Goal: Task Accomplishment & Management: Complete application form

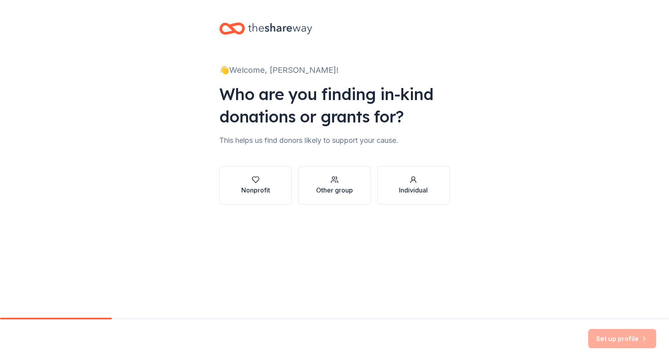
click at [345, 190] on div "Other group" at bounding box center [334, 190] width 37 height 10
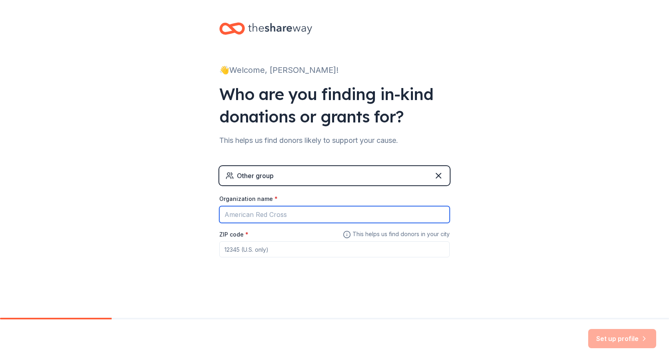
click at [321, 215] on input "Organization name *" at bounding box center [334, 214] width 231 height 17
type input "[GEOGRAPHIC_DATA] Enviornmental Services"
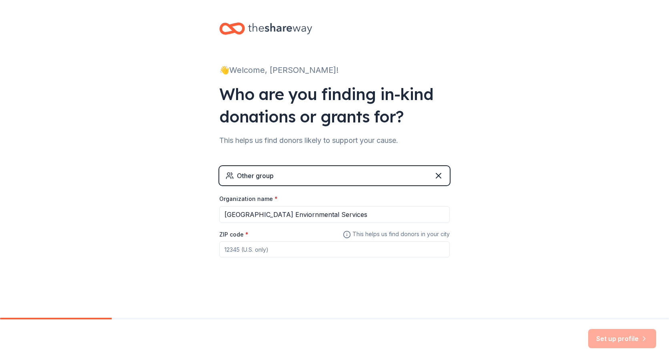
click at [302, 244] on input "ZIP code *" at bounding box center [334, 249] width 231 height 16
type input "08240"
click at [602, 335] on button "Set up profile" at bounding box center [622, 338] width 68 height 19
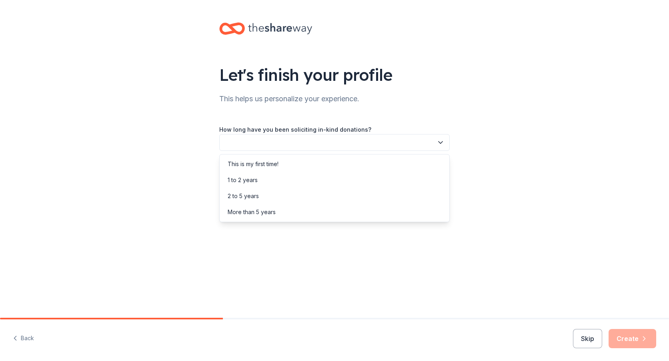
click at [321, 141] on button "button" at bounding box center [334, 142] width 231 height 17
click at [275, 165] on div "This is my first time!" at bounding box center [253, 164] width 51 height 10
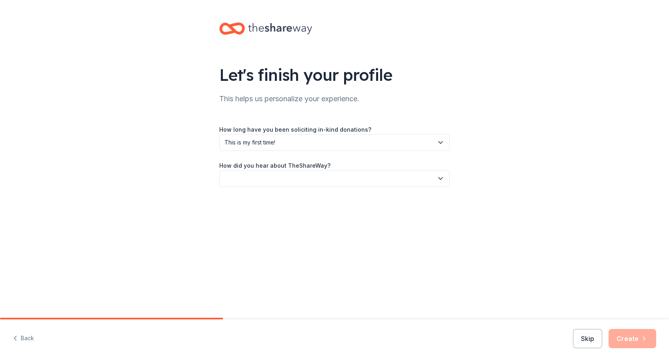
click at [295, 183] on button "button" at bounding box center [334, 178] width 231 height 17
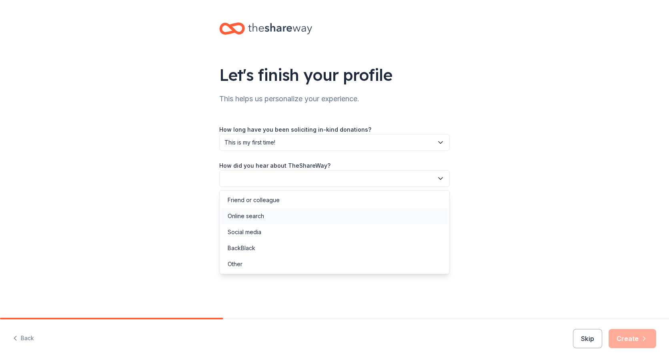
click at [284, 217] on div "Online search" at bounding box center [334, 216] width 227 height 16
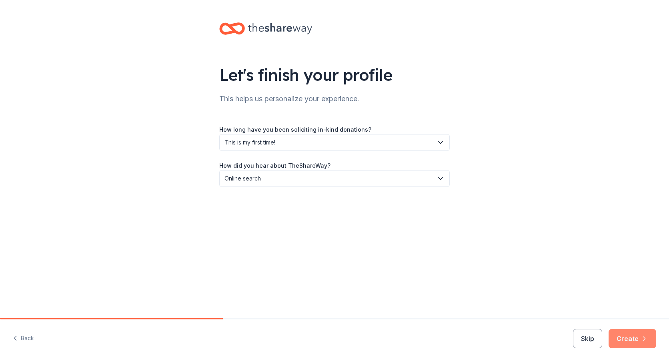
click at [638, 339] on button "Create" at bounding box center [633, 338] width 48 height 19
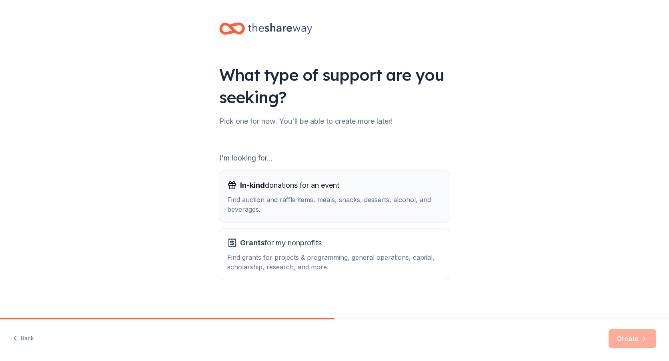
click at [299, 191] on span "In-kind donations for an event" at bounding box center [289, 185] width 99 height 13
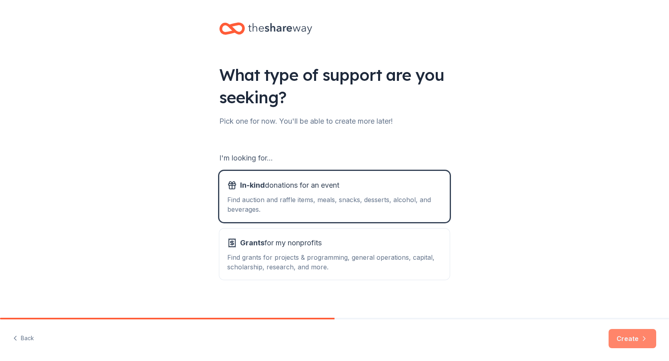
click at [629, 340] on button "Create" at bounding box center [633, 338] width 48 height 19
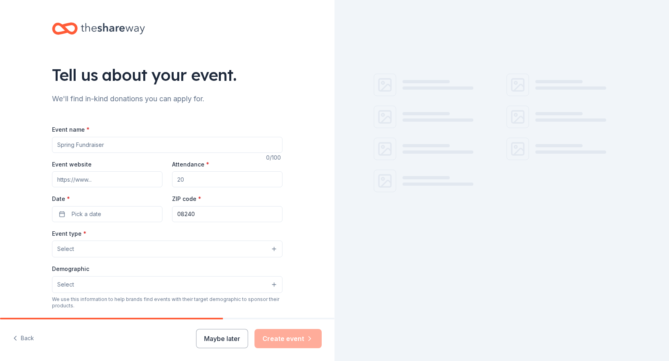
click at [90, 144] on input "Event name *" at bounding box center [167, 145] width 231 height 16
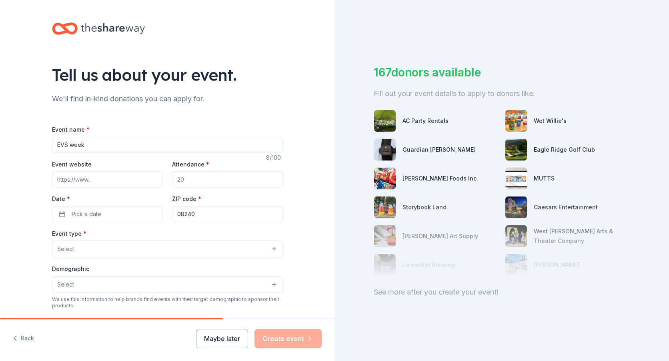
type input "EVS week"
click at [190, 181] on input "Attendance *" at bounding box center [227, 179] width 110 height 16
type input "4"
type input "6"
type input "75"
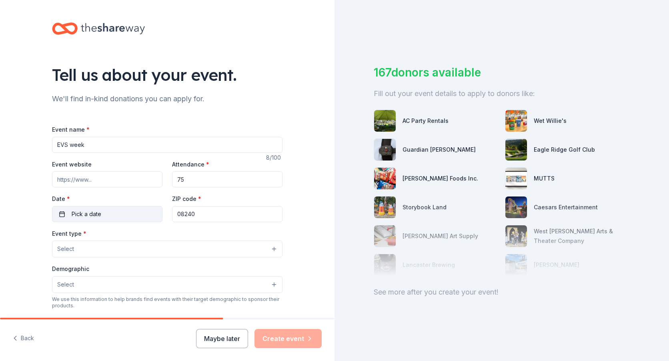
click at [117, 216] on button "Pick a date" at bounding box center [107, 214] width 110 height 16
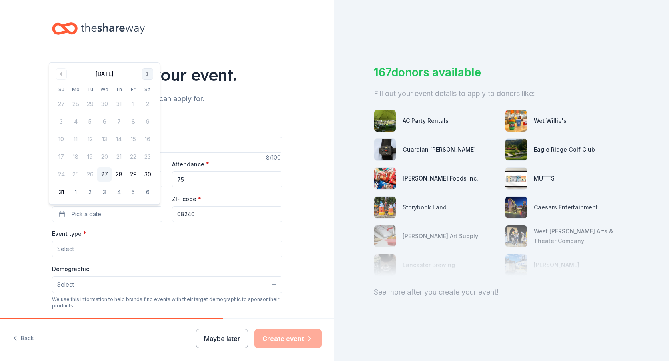
click at [148, 74] on button "Go to next month" at bounding box center [147, 73] width 11 height 11
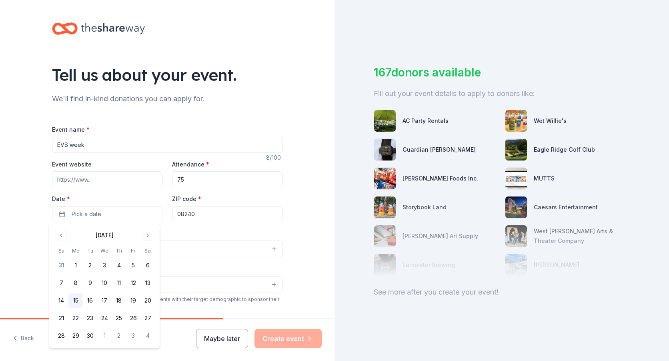
click at [75, 302] on button "15" at bounding box center [75, 300] width 14 height 14
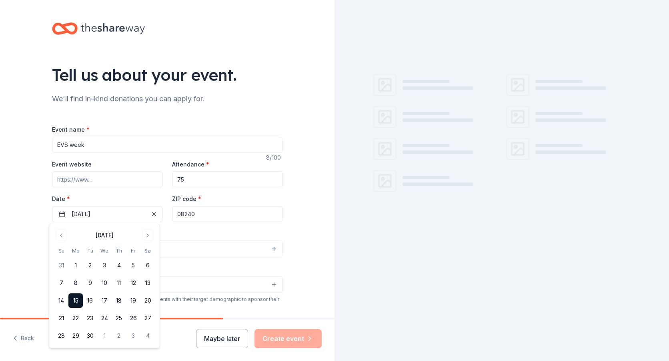
click at [297, 220] on div "Tell us about your event. We'll find in-kind donations you can apply for. Event…" at bounding box center [167, 266] width 335 height 533
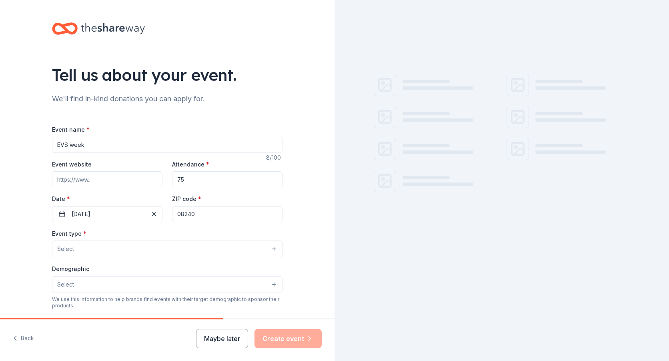
click at [208, 243] on button "Select" at bounding box center [167, 249] width 231 height 17
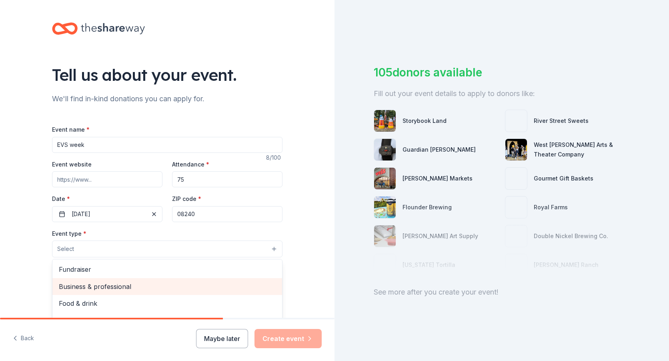
scroll to position [27, 0]
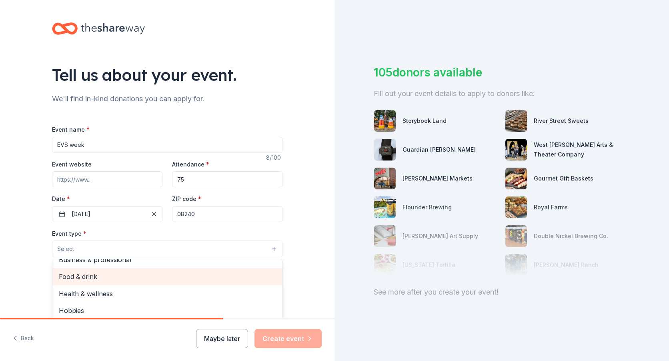
click at [129, 279] on span "Food & drink" at bounding box center [167, 276] width 217 height 10
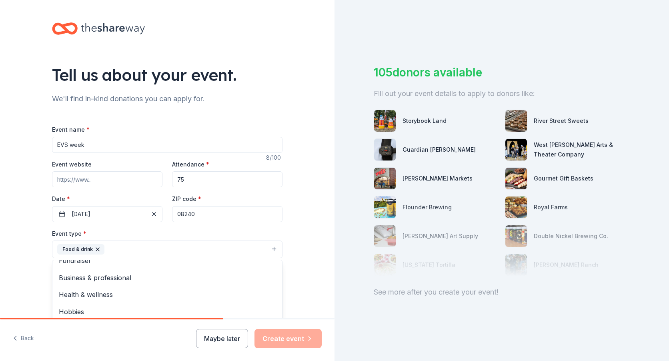
click at [22, 257] on div "Tell us about your event. We'll find in-kind donations you can apply for. Event…" at bounding box center [167, 266] width 335 height 533
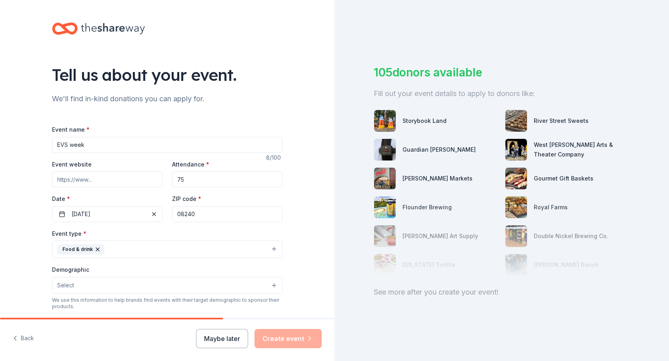
scroll to position [40, 0]
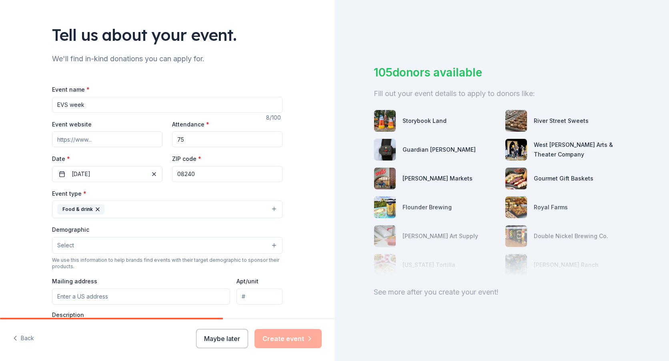
click at [268, 241] on button "Select" at bounding box center [167, 245] width 231 height 17
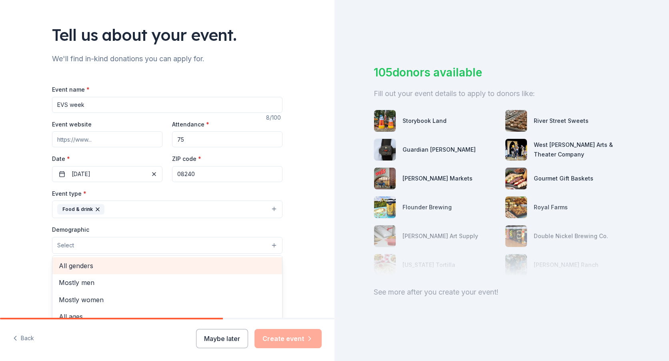
click at [76, 265] on span "All genders" at bounding box center [167, 266] width 217 height 10
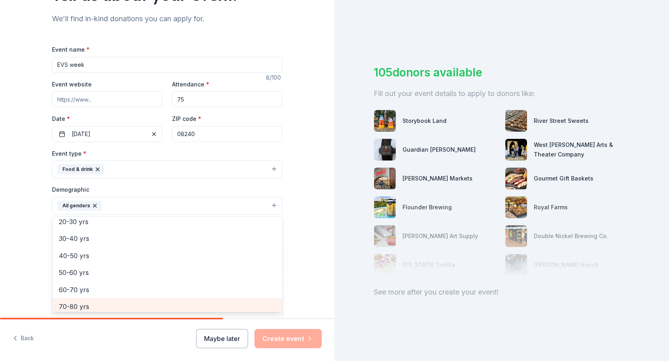
scroll to position [72, 0]
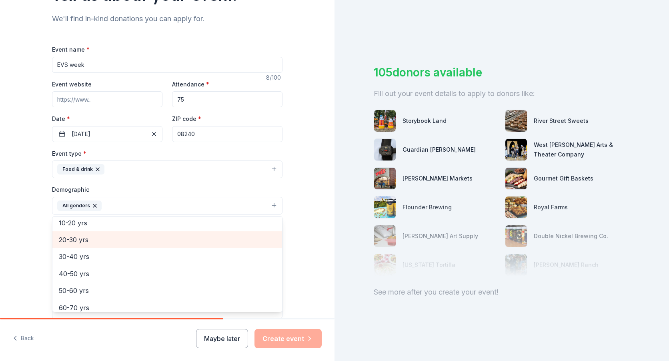
click at [88, 235] on span "20-30 yrs" at bounding box center [167, 240] width 217 height 10
click at [72, 242] on span "30-40 yrs" at bounding box center [167, 240] width 217 height 10
click at [76, 243] on span "40-50 yrs" at bounding box center [167, 240] width 217 height 10
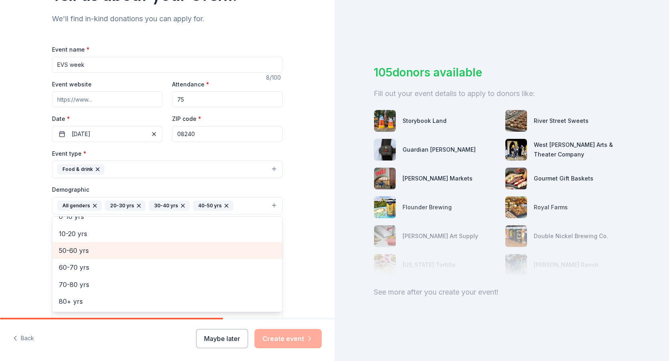
click at [86, 252] on span "50-60 yrs" at bounding box center [167, 250] width 217 height 10
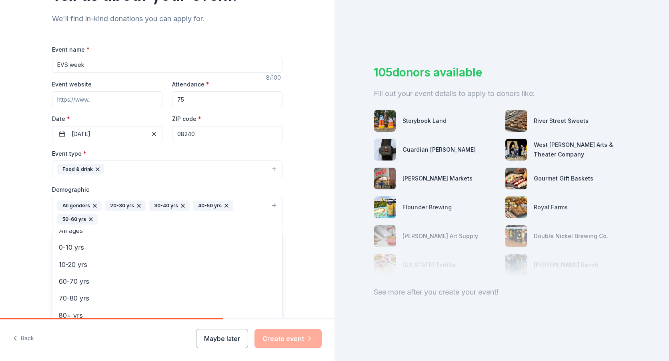
click at [140, 338] on div "Tell us about your event. We'll find in-kind donations you can apply for. Event…" at bounding box center [167, 180] width 335 height 361
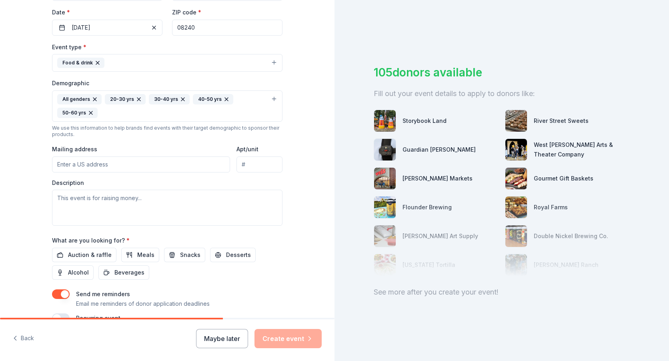
scroll to position [200, 0]
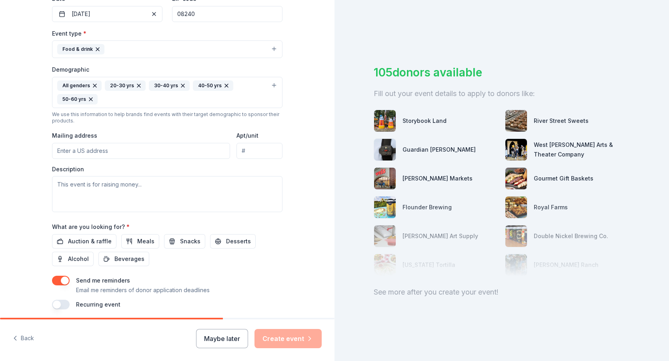
click at [210, 152] on input "Mailing address" at bounding box center [141, 151] width 178 height 16
type input "[STREET_ADDRESS][PERSON_NAME][PERSON_NAME]"
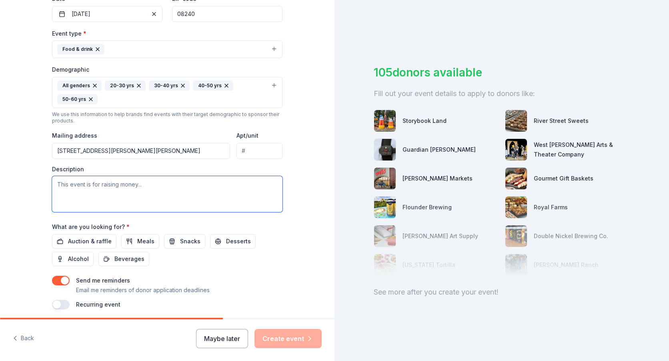
click at [150, 185] on textarea at bounding box center [167, 194] width 231 height 36
type textarea "This event is in recognition for our environmental services team in [GEOGRAPHIC…"
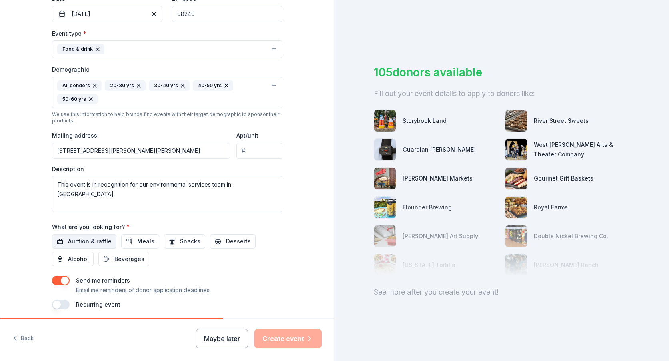
click at [87, 244] on span "Auction & raffle" at bounding box center [90, 242] width 44 height 10
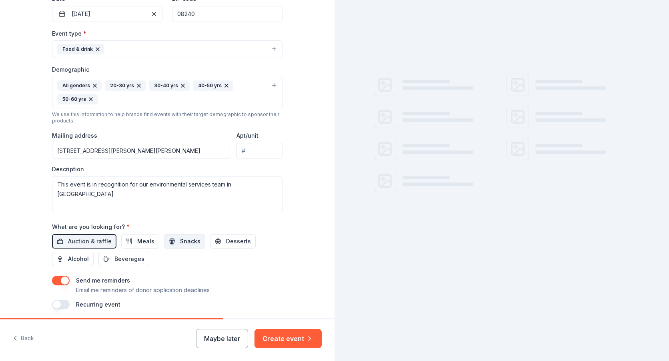
click at [180, 244] on span "Snacks" at bounding box center [190, 242] width 20 height 10
click at [237, 239] on span "Desserts" at bounding box center [238, 242] width 25 height 10
click at [124, 263] on span "Beverages" at bounding box center [129, 259] width 30 height 10
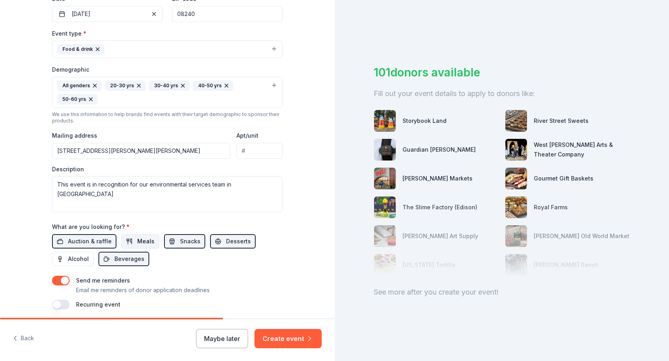
click at [139, 239] on span "Meals" at bounding box center [145, 242] width 17 height 10
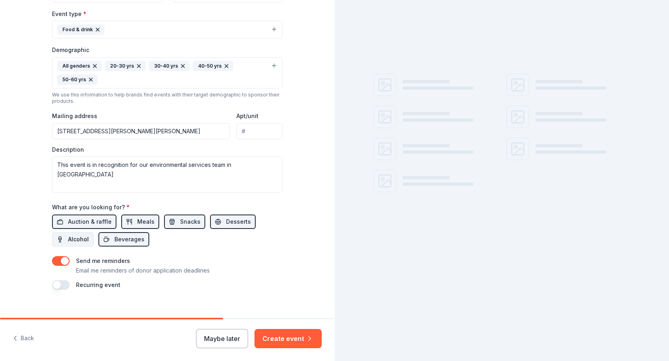
scroll to position [230, 0]
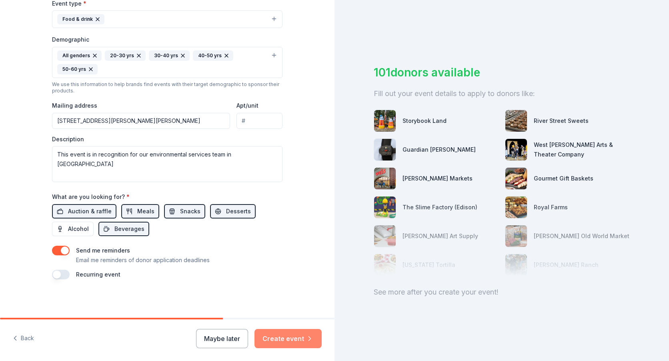
click at [313, 336] on icon "button" at bounding box center [310, 339] width 8 height 8
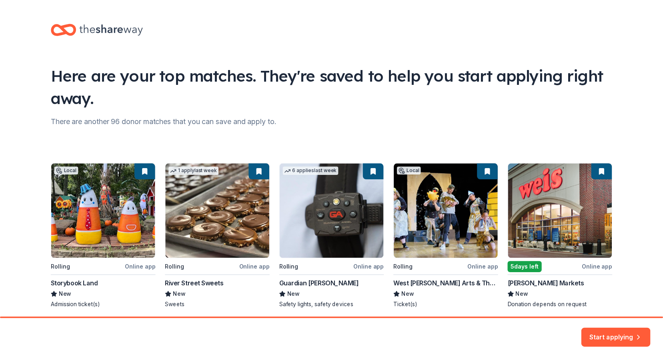
scroll to position [30, 0]
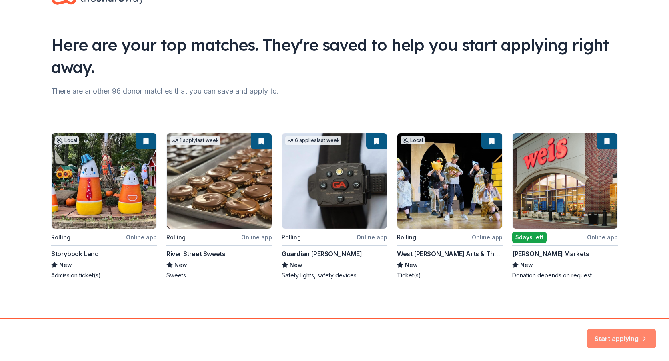
click at [635, 340] on button "Start applying" at bounding box center [622, 333] width 70 height 19
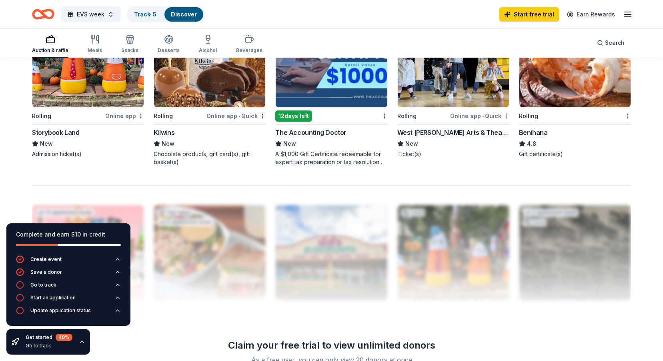
scroll to position [640, 0]
click at [59, 132] on div "Storybook Land" at bounding box center [55, 133] width 47 height 10
